Goal: Task Accomplishment & Management: Manage account settings

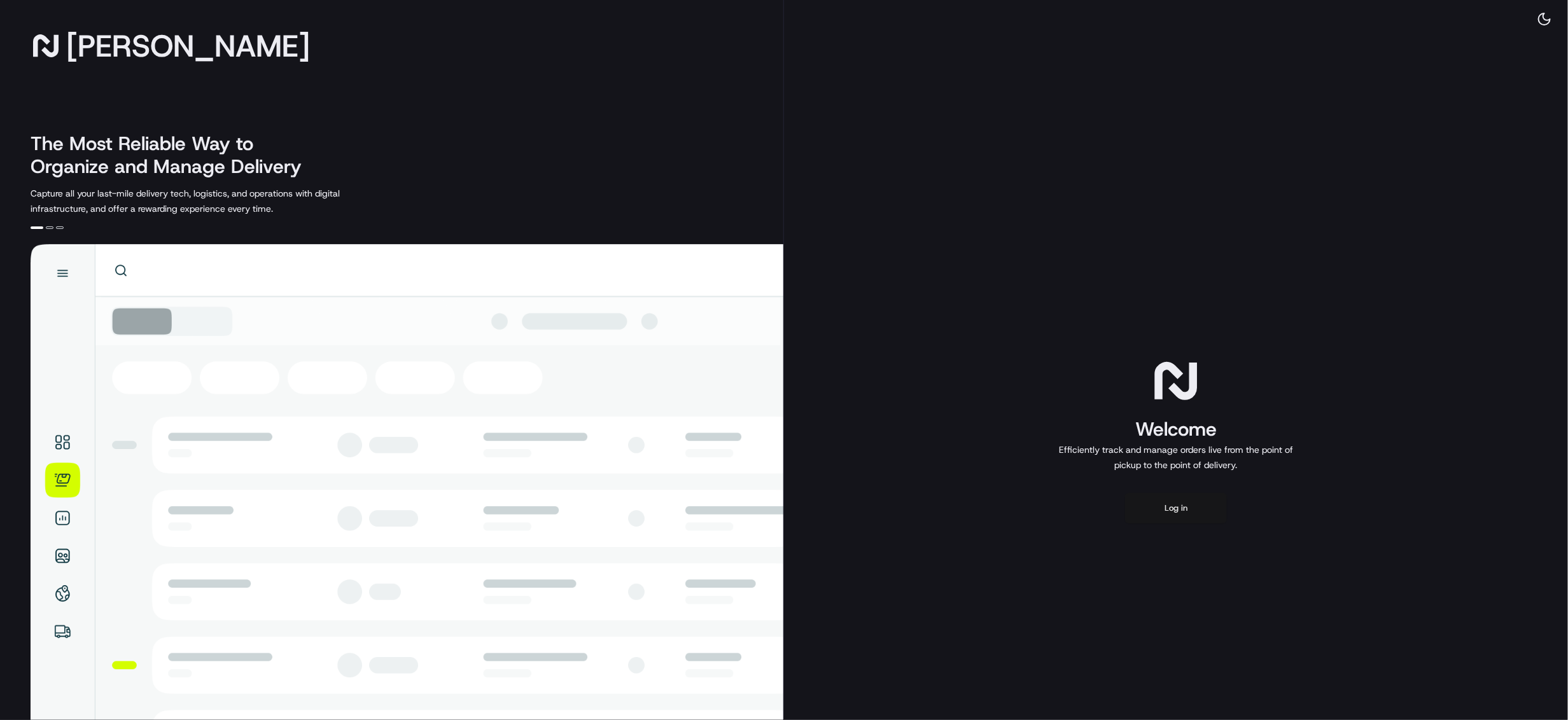
click at [1186, 510] on button "Log in" at bounding box center [1176, 508] width 102 height 30
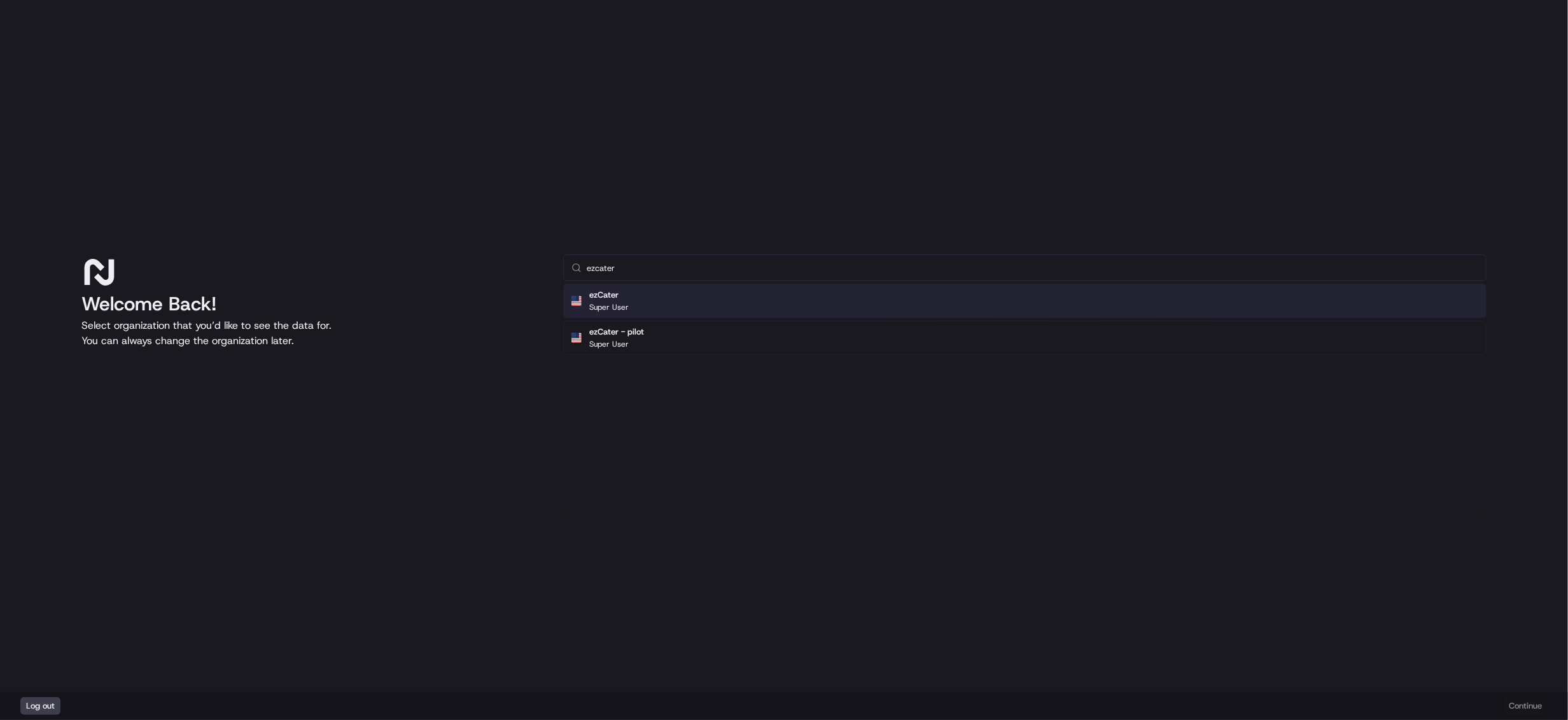
type input "ezcater"
click at [665, 302] on div "ezCater Super User" at bounding box center [1025, 301] width 924 height 34
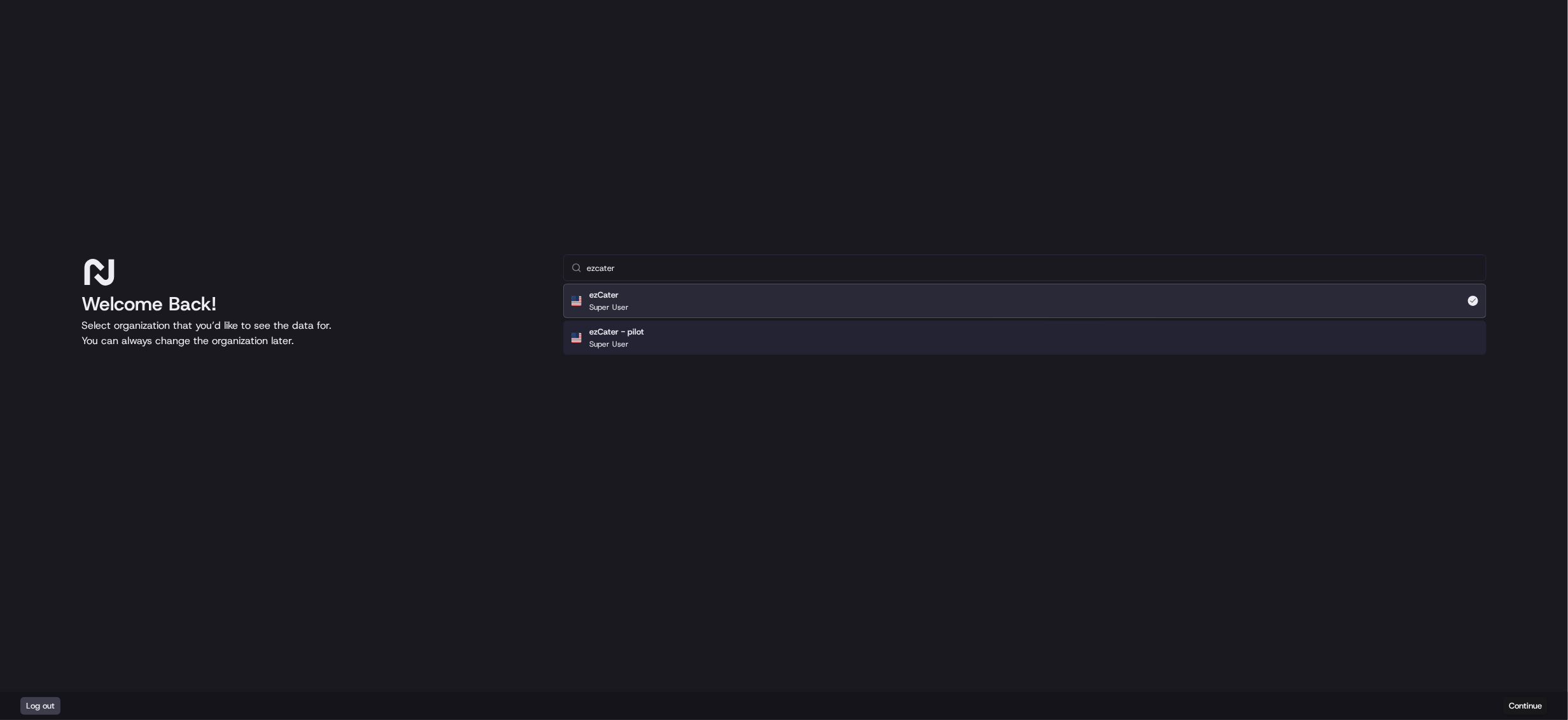
click at [1528, 717] on div "Log out Continue" at bounding box center [784, 706] width 1568 height 28
click at [1528, 707] on button "Continue" at bounding box center [1525, 705] width 44 height 18
